Goal: Transaction & Acquisition: Purchase product/service

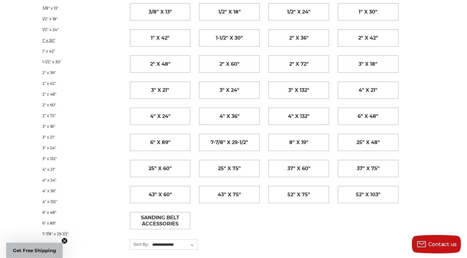
scroll to position [114, 0]
click at [112, 155] on link "3" x 132"" at bounding box center [77, 158] width 71 height 11
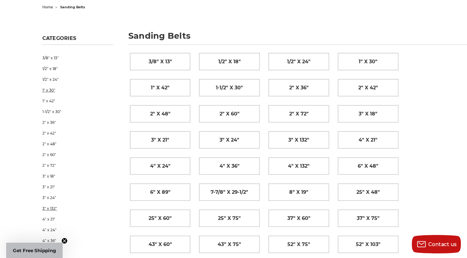
scroll to position [64, 0]
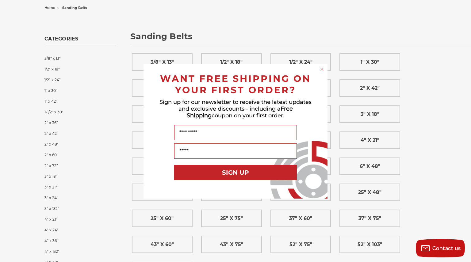
click at [322, 68] on circle "Close dialog" at bounding box center [322, 69] width 6 height 6
